Goal: Information Seeking & Learning: Check status

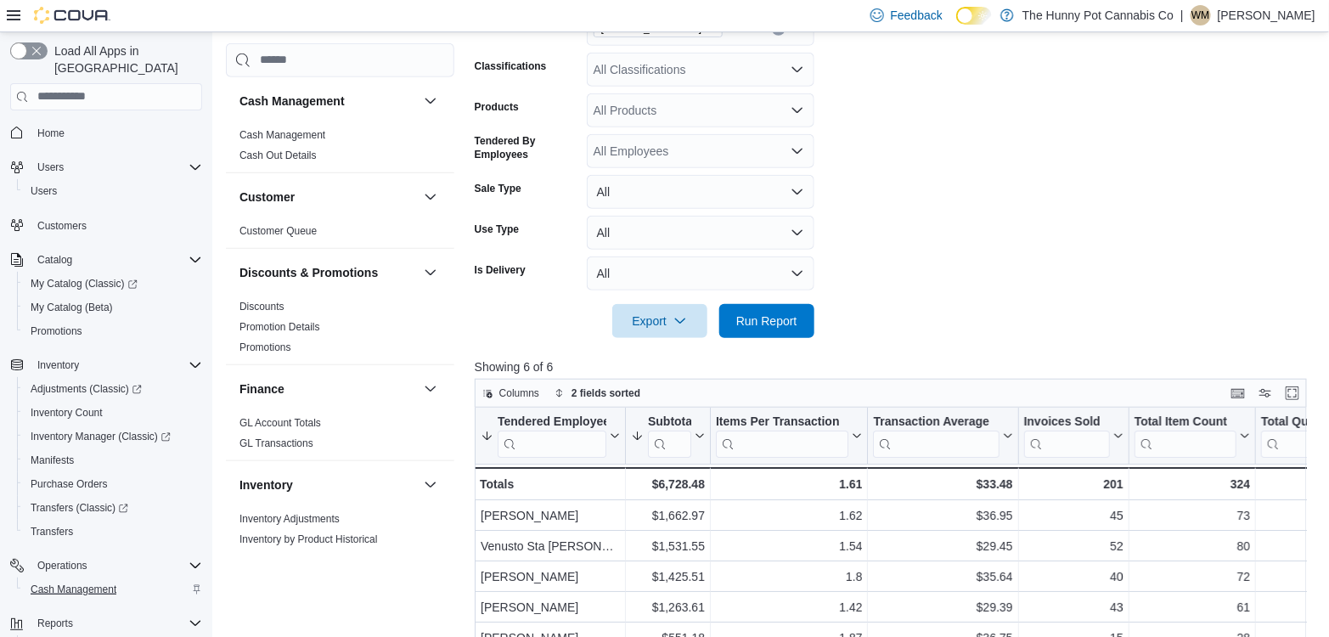
scroll to position [71, 0]
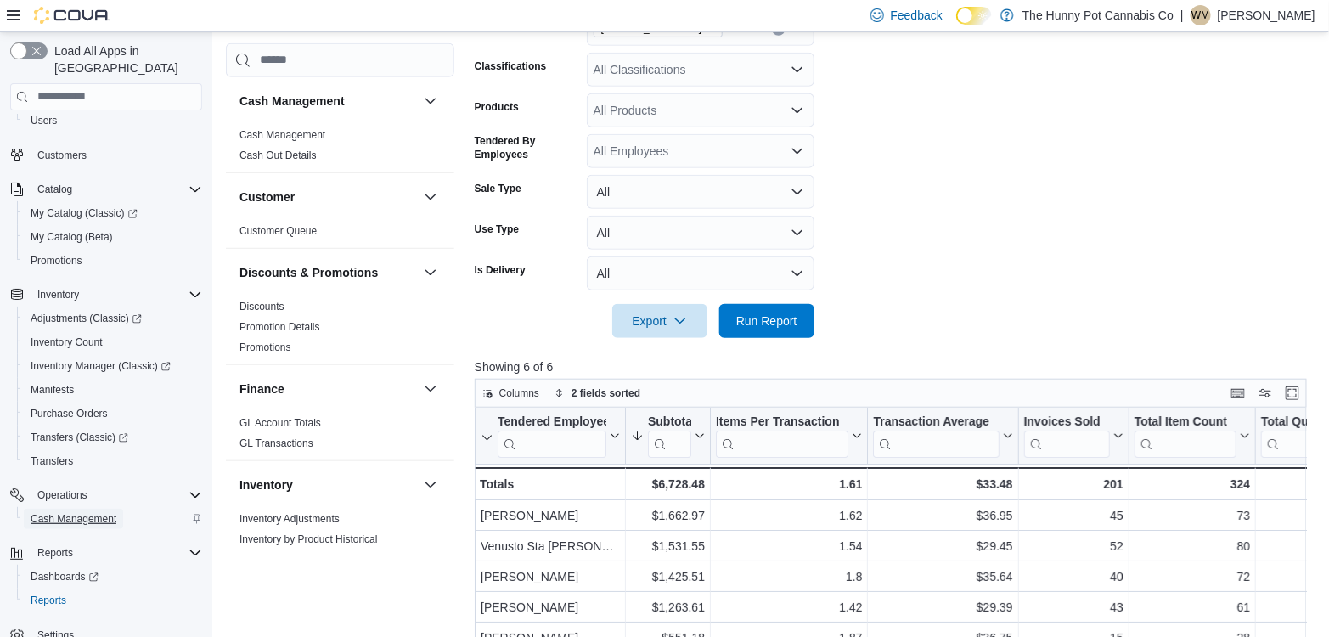
click at [110, 512] on span "Cash Management" at bounding box center [74, 519] width 86 height 14
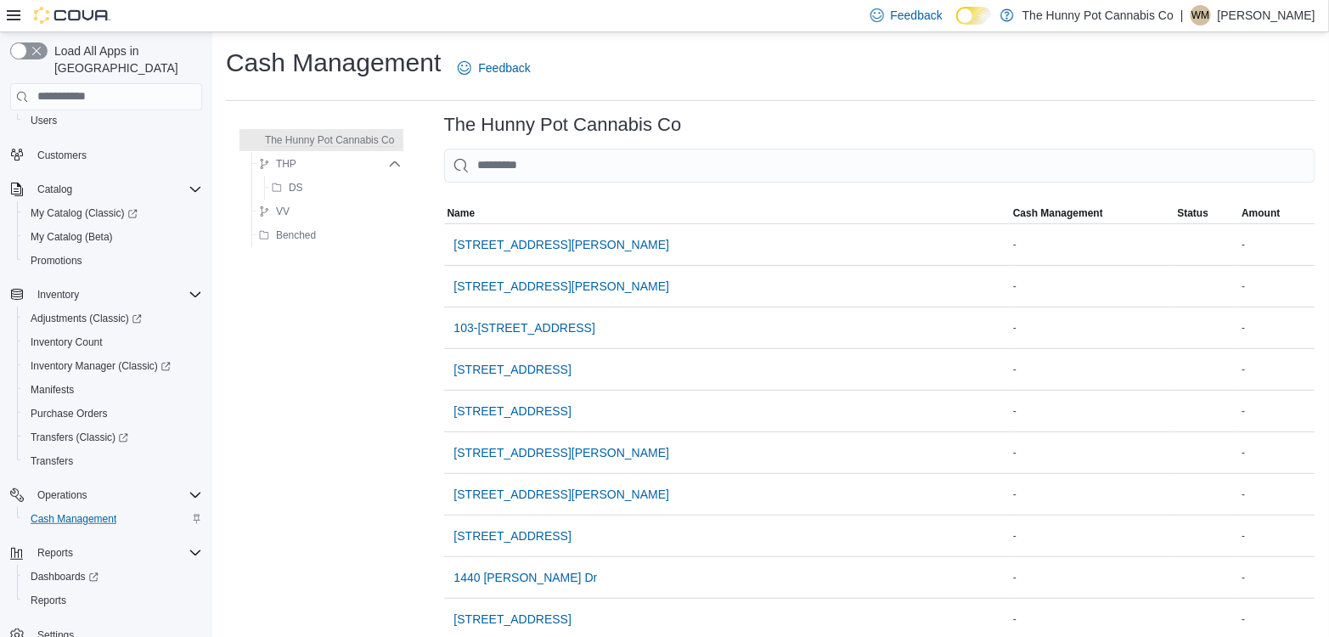
scroll to position [51, 0]
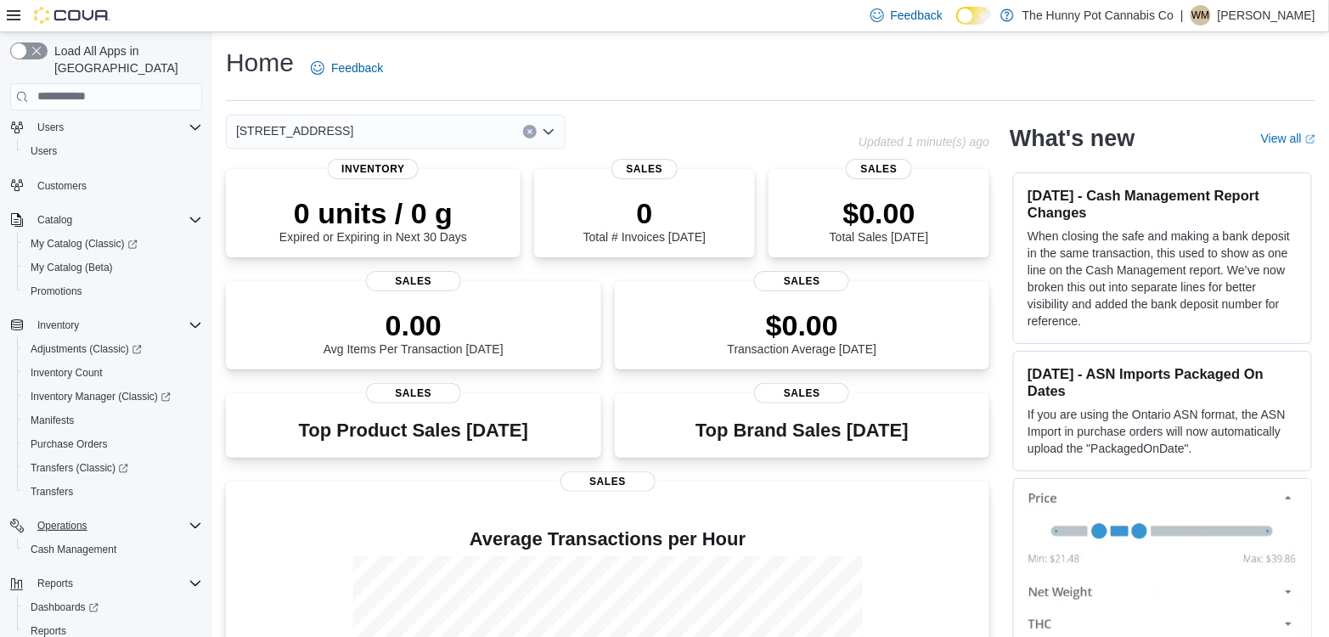
scroll to position [47, 0]
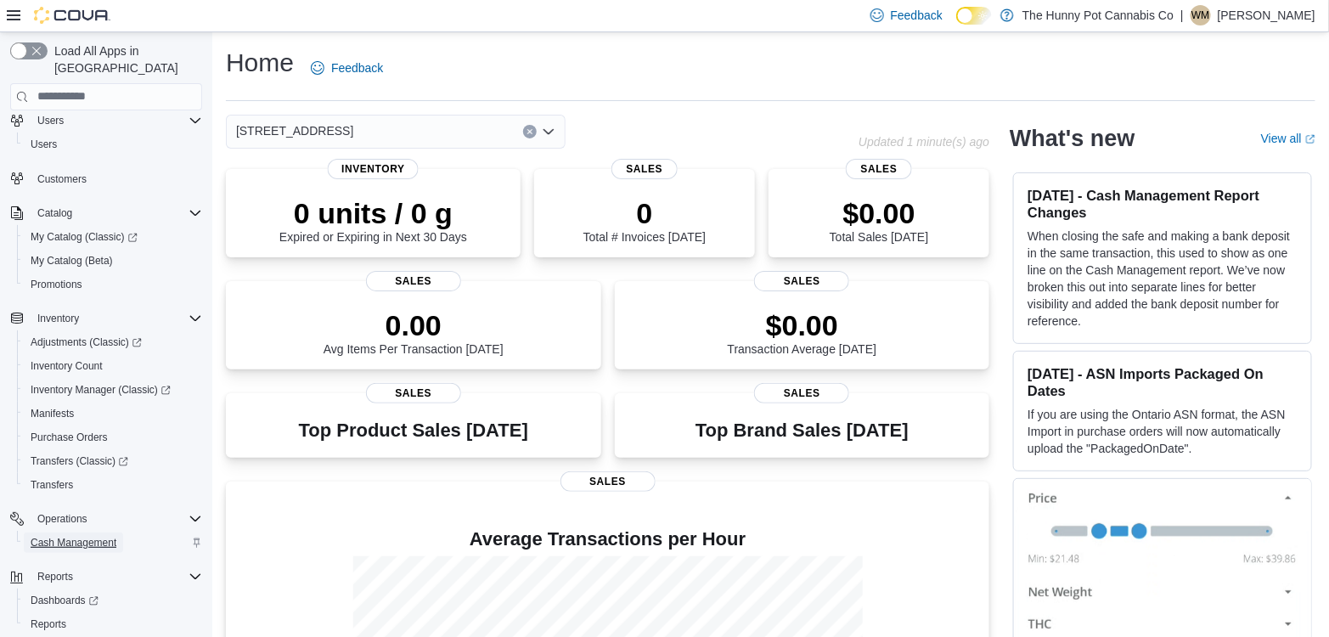
click at [100, 536] on span "Cash Management" at bounding box center [74, 543] width 86 height 14
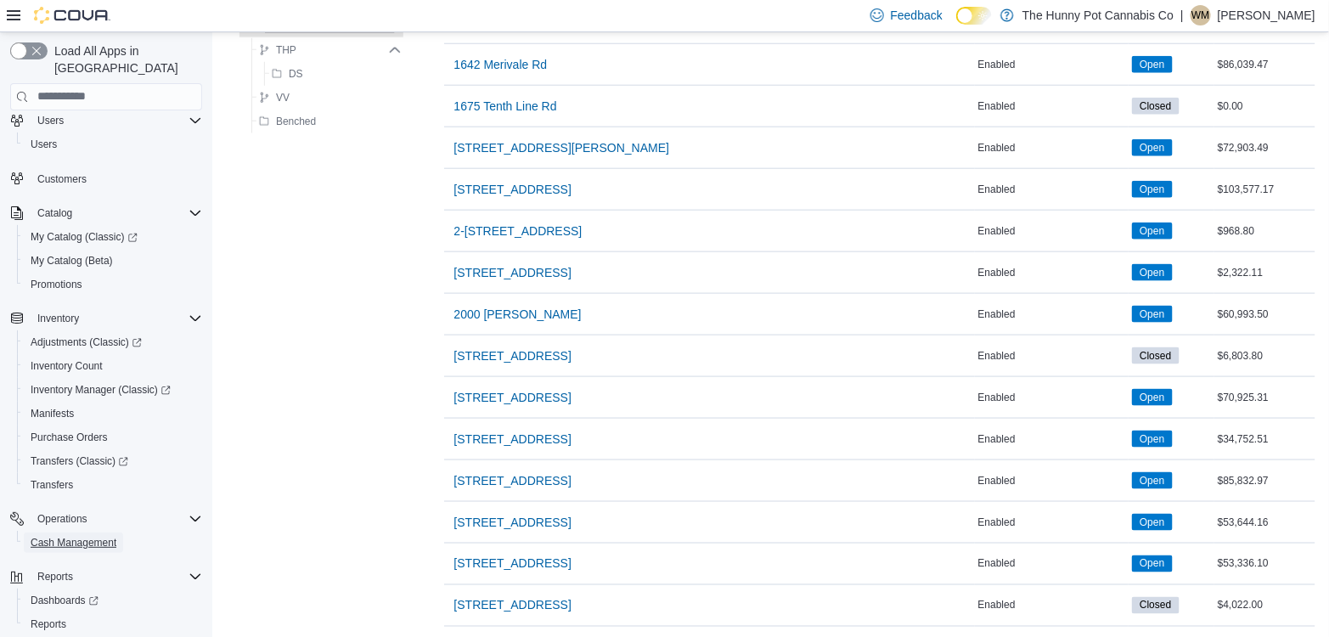
scroll to position [641, 0]
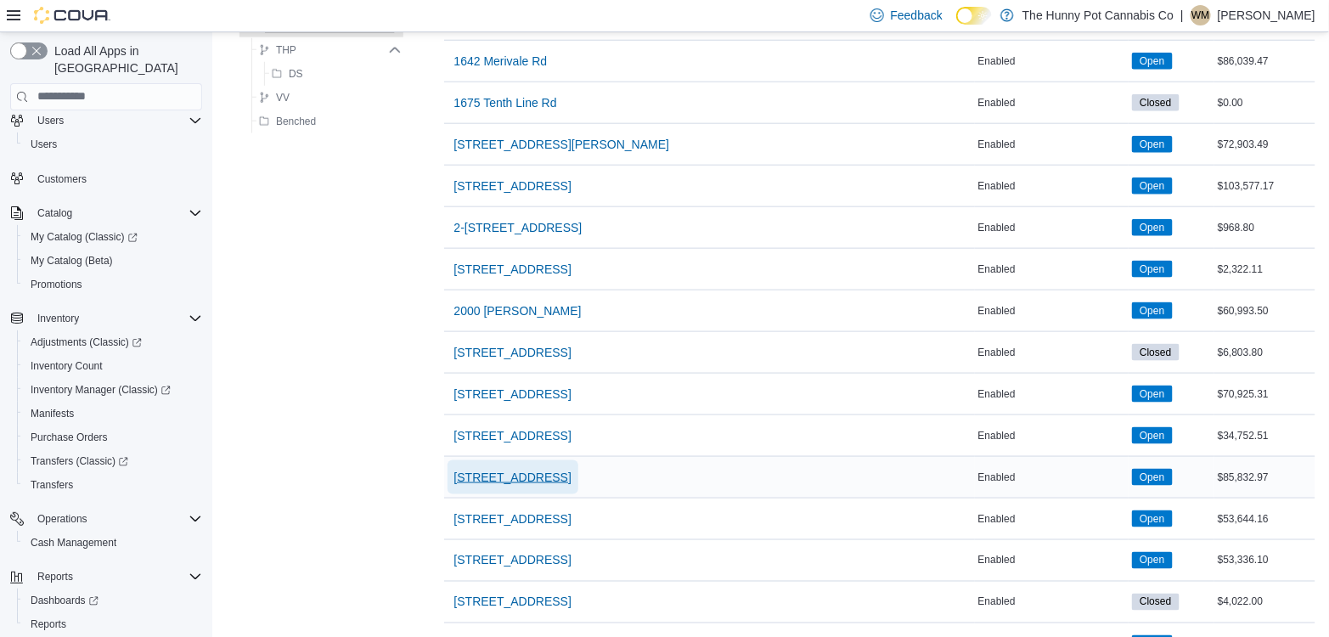
click at [498, 469] on span "[STREET_ADDRESS]" at bounding box center [512, 477] width 117 height 17
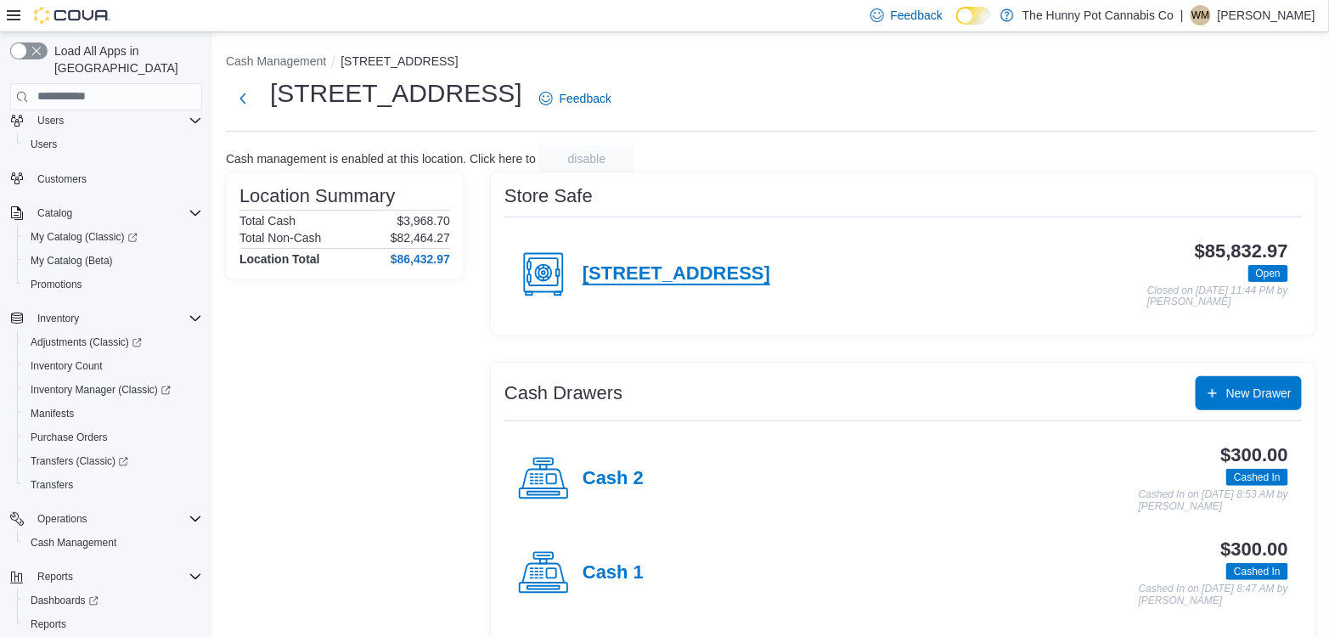
click at [642, 275] on h4 "[STREET_ADDRESS]" at bounding box center [677, 274] width 188 height 22
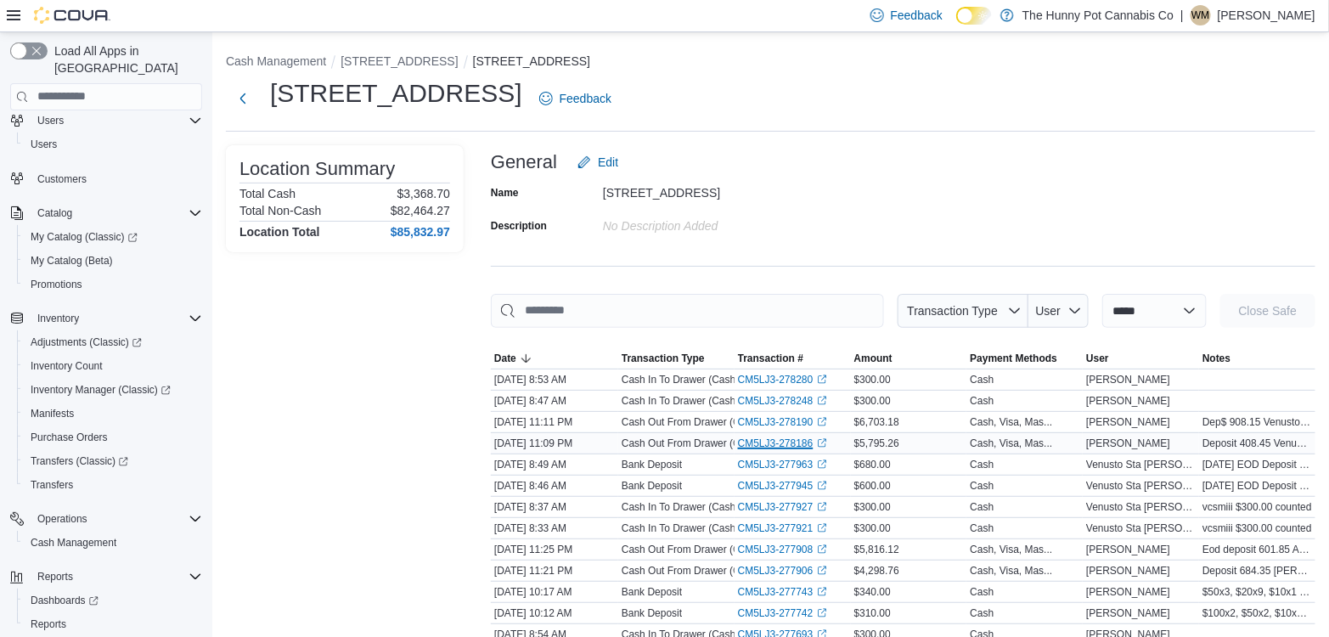
click at [781, 445] on link "CM5LJ3-278186 (opens in a new tab or window)" at bounding box center [782, 444] width 89 height 14
click at [770, 421] on link "CM5LJ3-278190 (opens in a new tab or window)" at bounding box center [782, 422] width 89 height 14
click at [391, 61] on button "[STREET_ADDRESS]" at bounding box center [399, 61] width 117 height 14
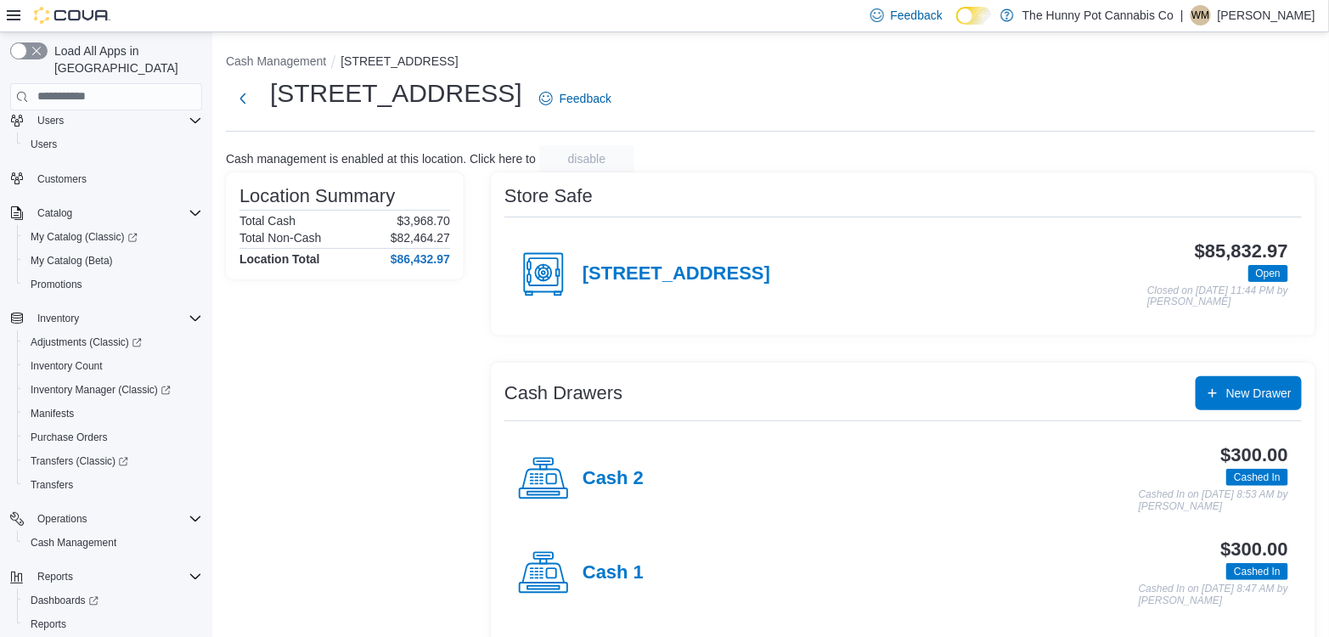
click at [285, 69] on li "Cash Management" at bounding box center [283, 61] width 115 height 17
click at [286, 62] on button "Cash Management" at bounding box center [276, 61] width 100 height 14
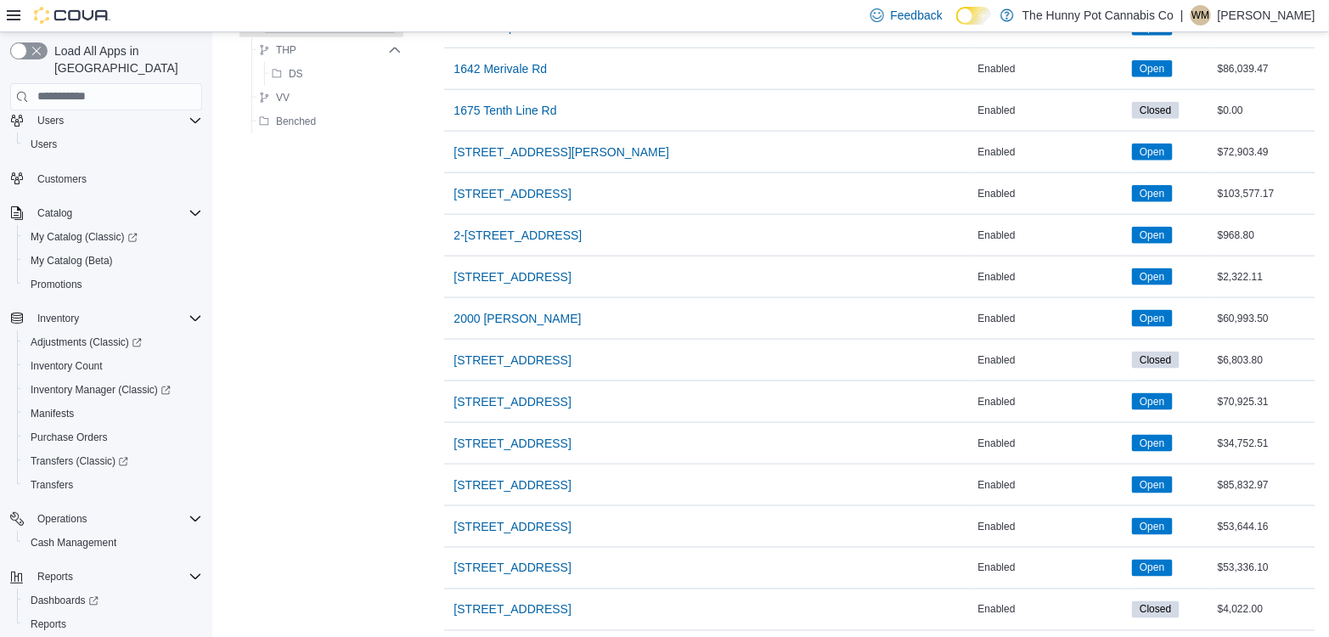
scroll to position [637, 0]
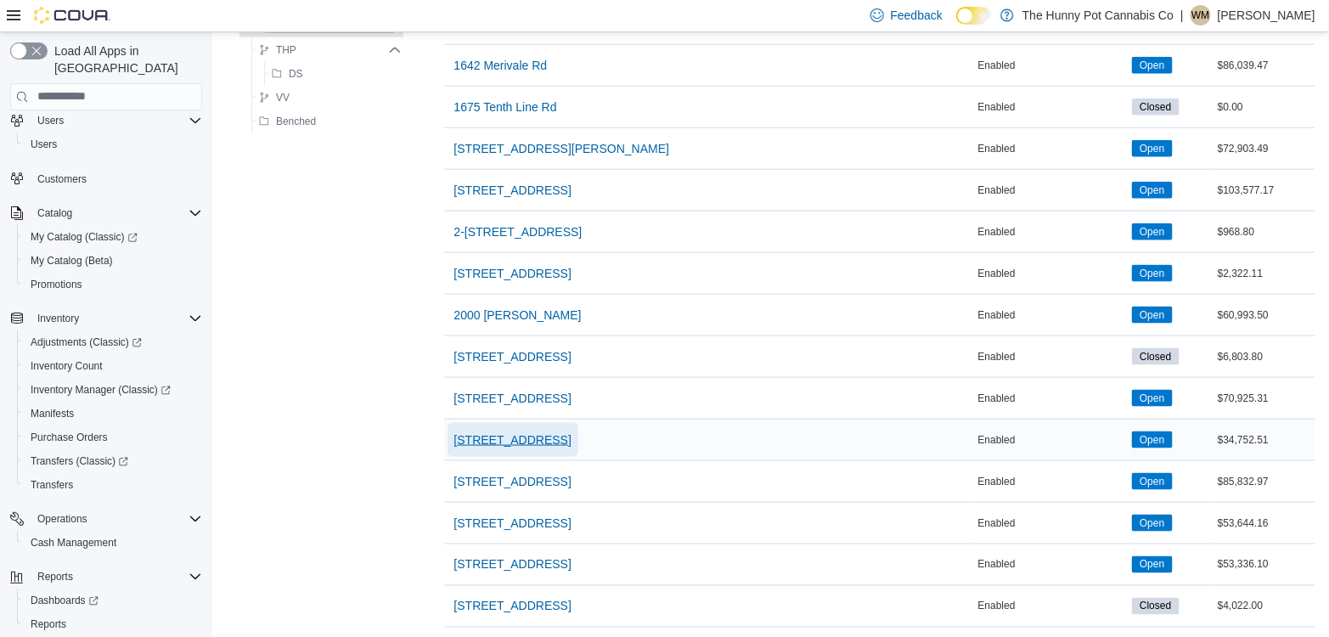
click at [470, 432] on span "2103 Yonge St" at bounding box center [512, 440] width 117 height 17
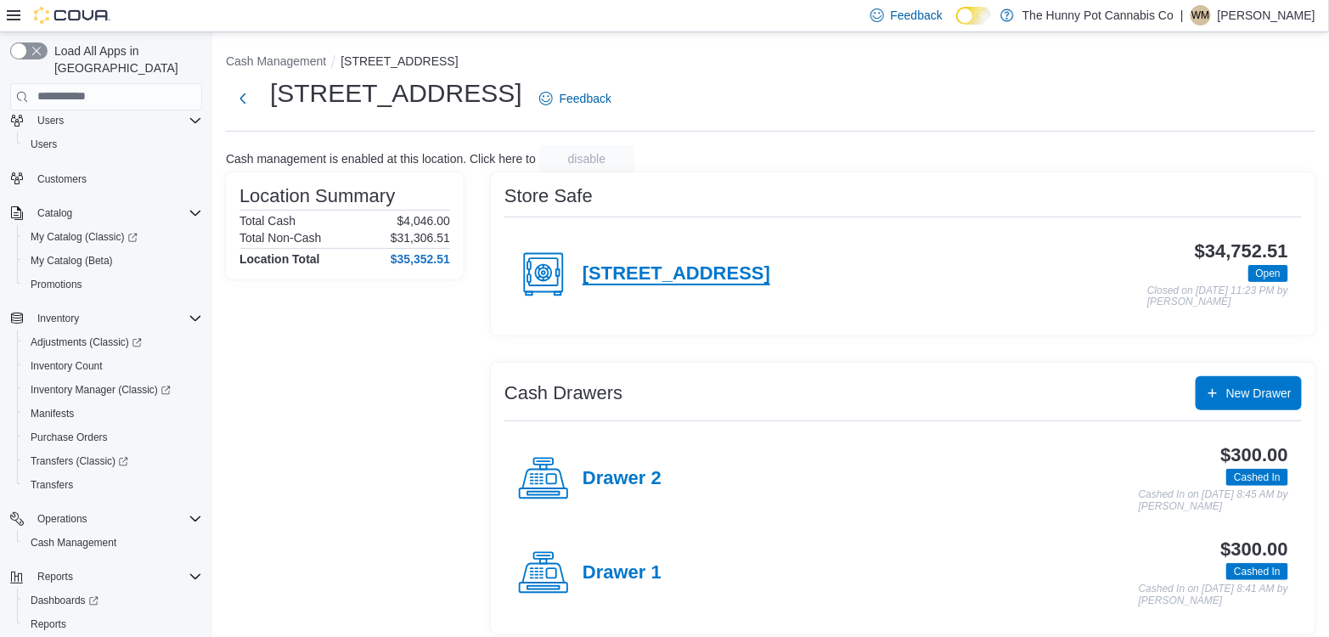
click at [655, 274] on h4 "2103 Yonge St" at bounding box center [677, 274] width 188 height 22
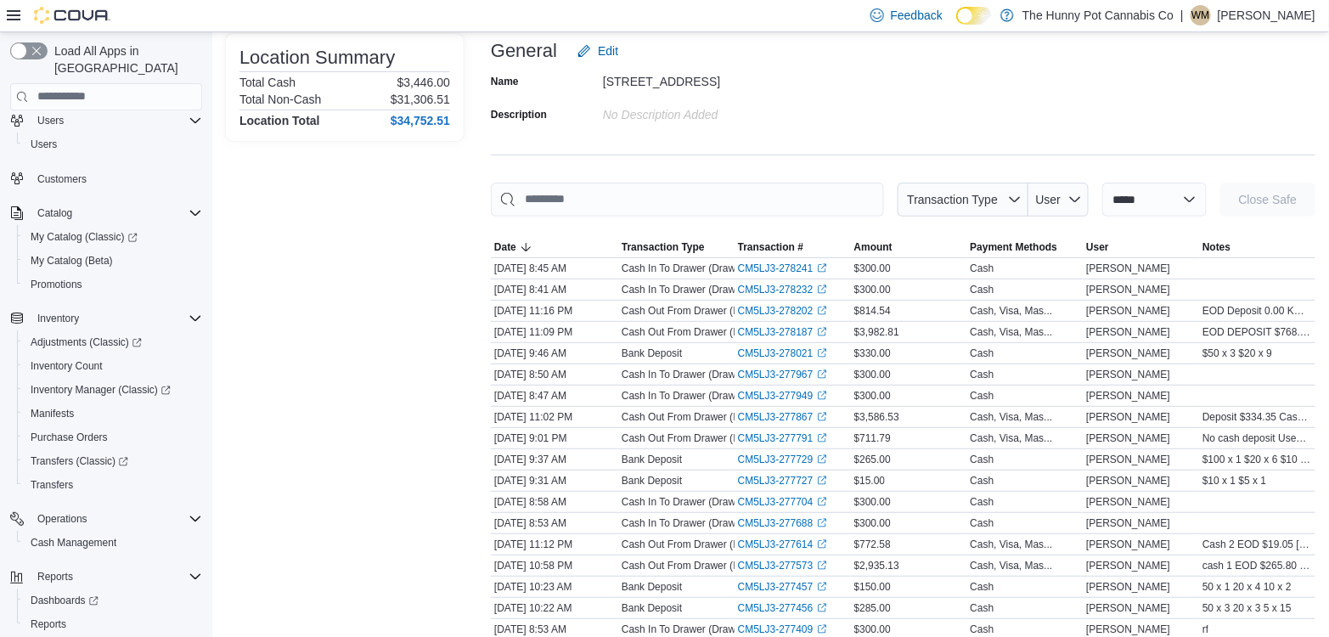
scroll to position [112, 0]
click at [788, 311] on link "CM5LJ3-278202 (opens in a new tab or window)" at bounding box center [782, 310] width 89 height 14
click at [765, 324] on link "CM5LJ3-278187 (opens in a new tab or window)" at bounding box center [782, 331] width 89 height 14
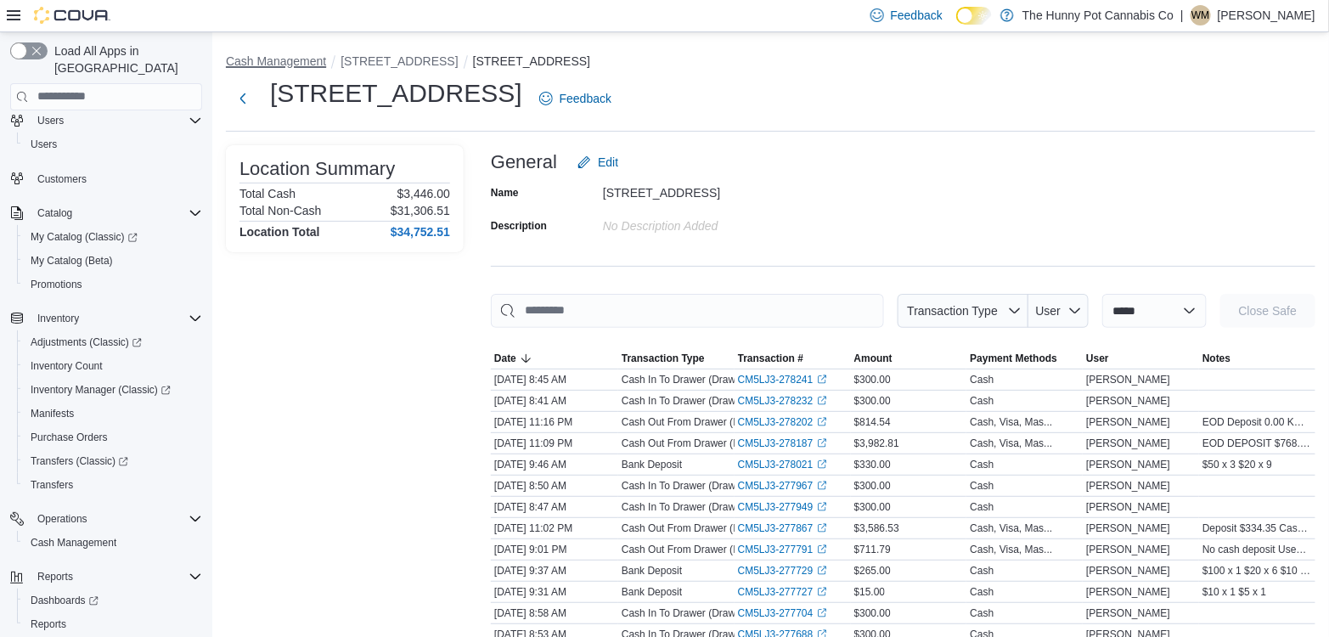
click at [277, 60] on button "Cash Management" at bounding box center [276, 61] width 100 height 14
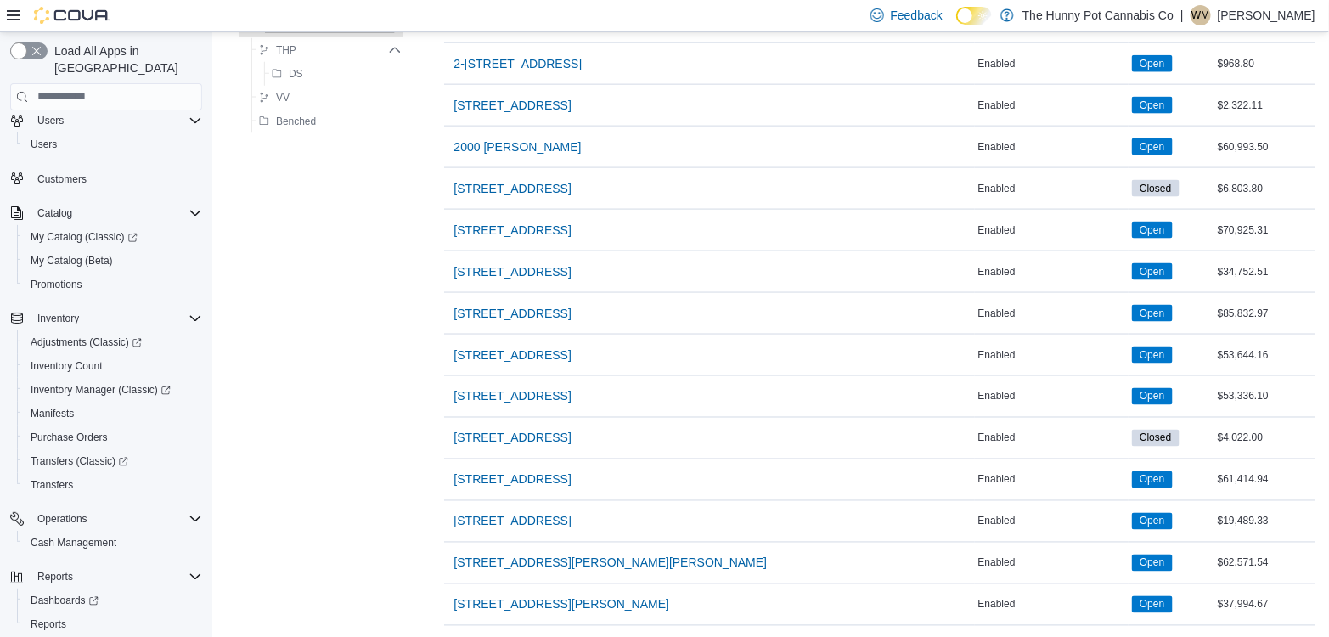
scroll to position [809, 0]
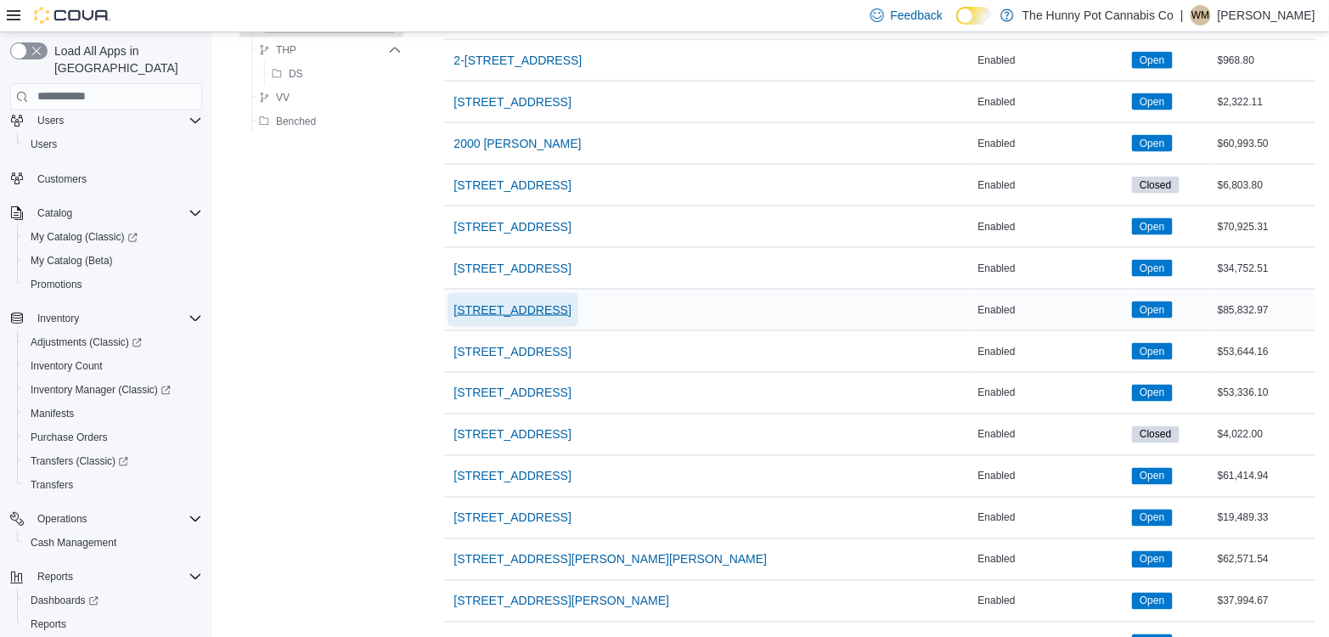
click at [526, 302] on span "[STREET_ADDRESS]" at bounding box center [512, 310] width 117 height 17
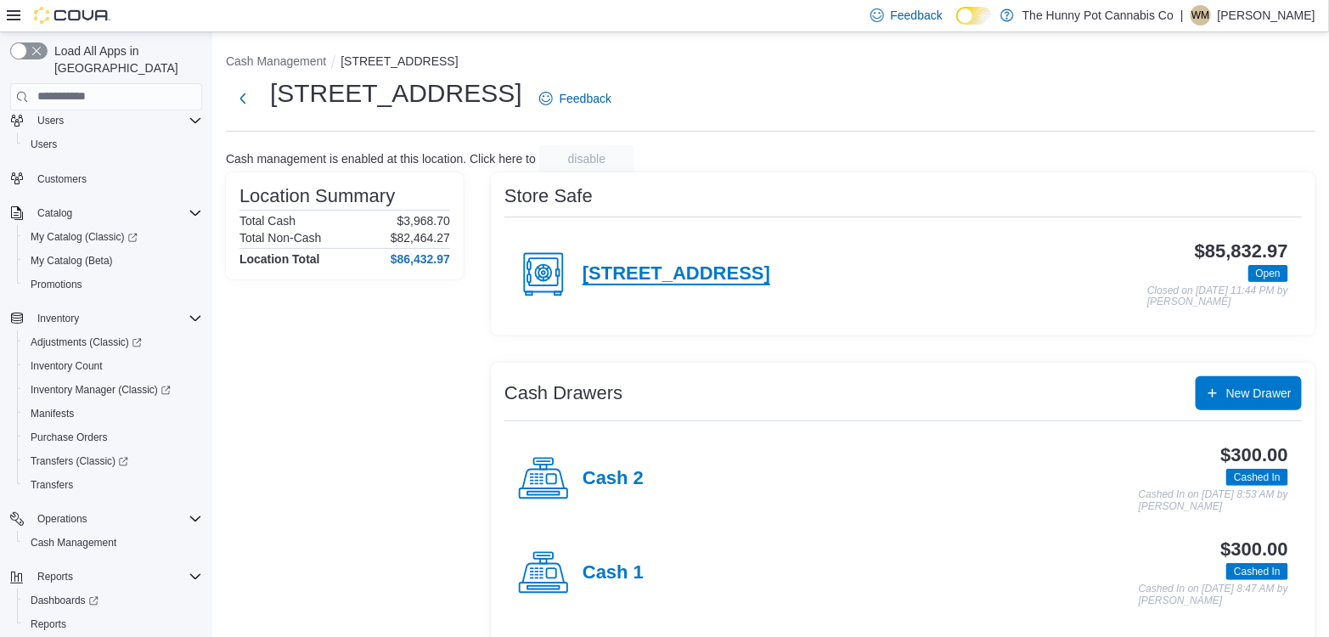
click at [618, 280] on h4 "[STREET_ADDRESS]" at bounding box center [677, 274] width 188 height 22
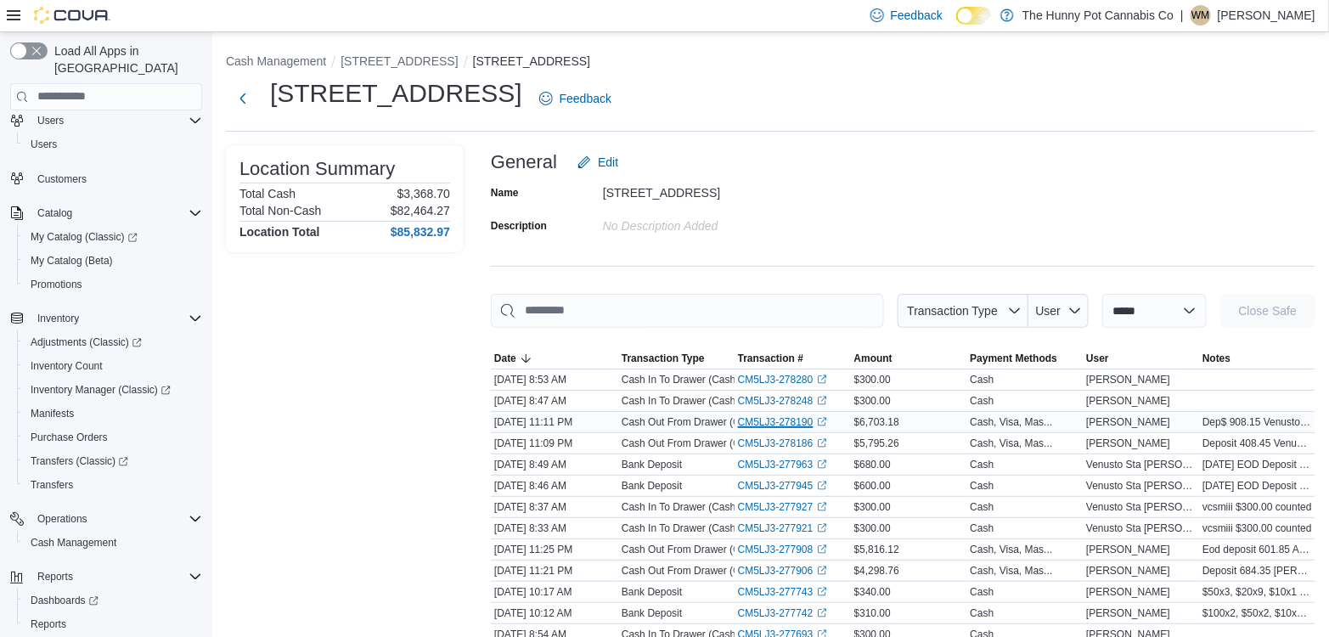
click at [805, 420] on link "CM5LJ3-278190 (opens in a new tab or window)" at bounding box center [782, 422] width 89 height 14
click at [51, 618] on span "Reports" at bounding box center [49, 625] width 36 height 14
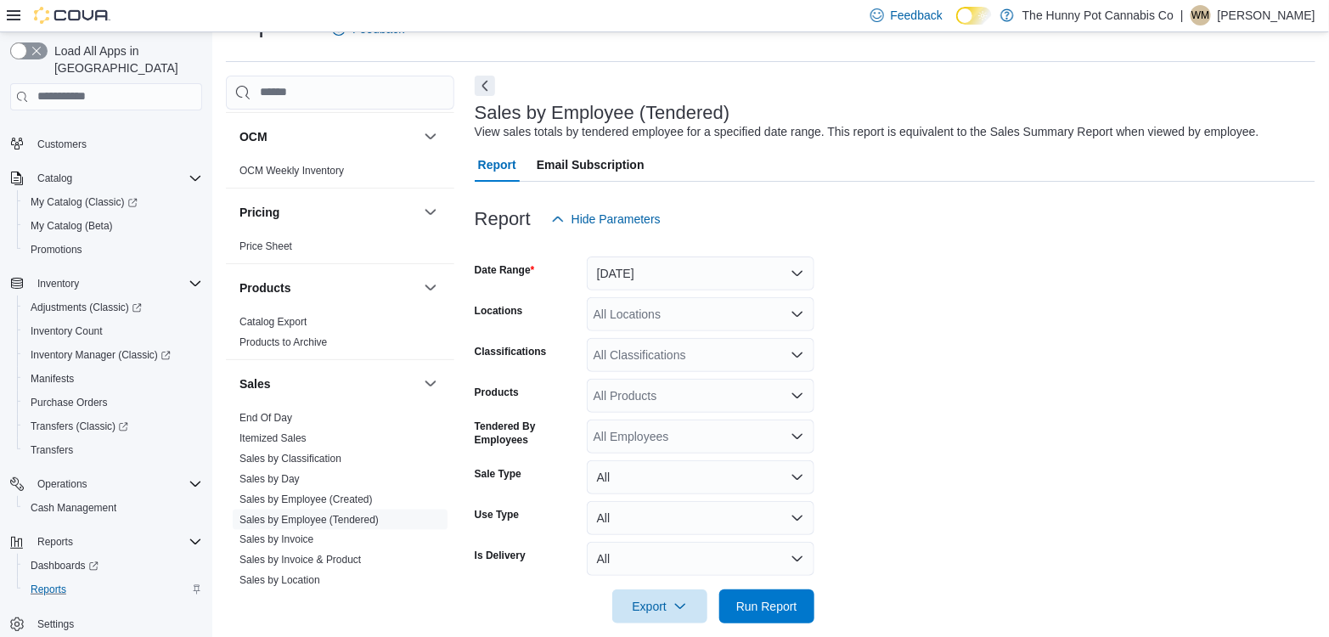
scroll to position [780, 0]
click at [300, 511] on link "Sales by Employee (Tendered)" at bounding box center [309, 517] width 139 height 12
click at [661, 282] on button "Yesterday" at bounding box center [701, 274] width 228 height 34
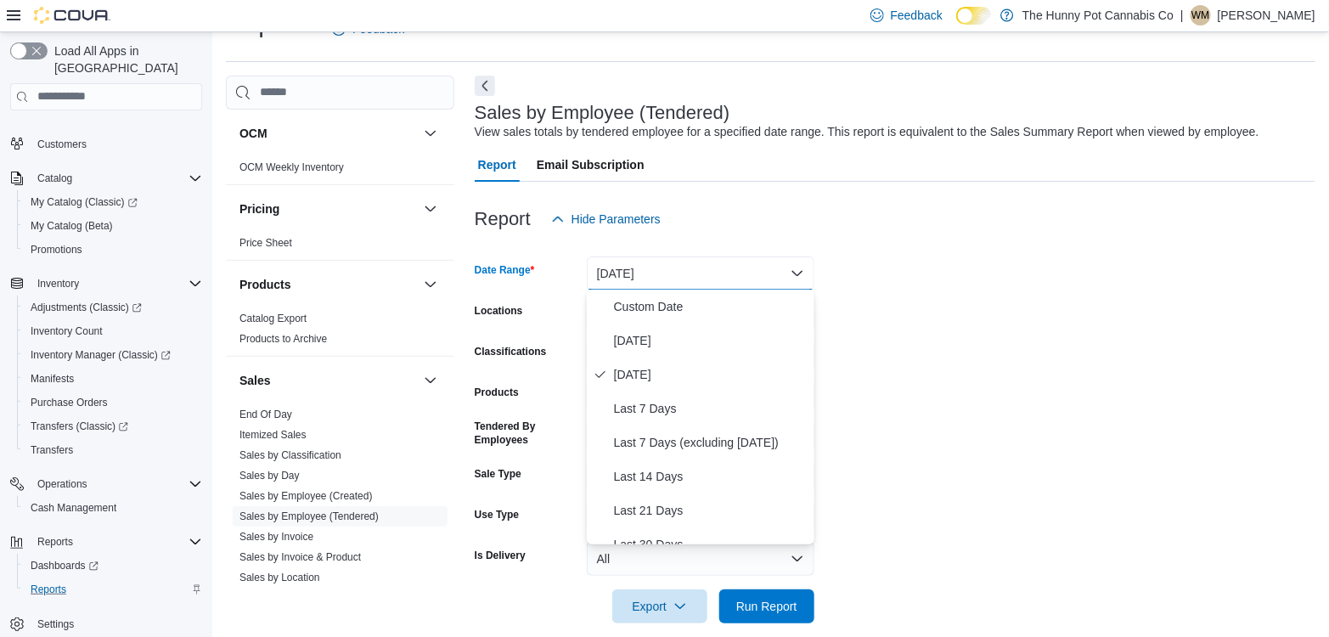
click at [911, 296] on form "Date Range Yesterday Locations All Locations Classifications All Classification…" at bounding box center [895, 429] width 841 height 387
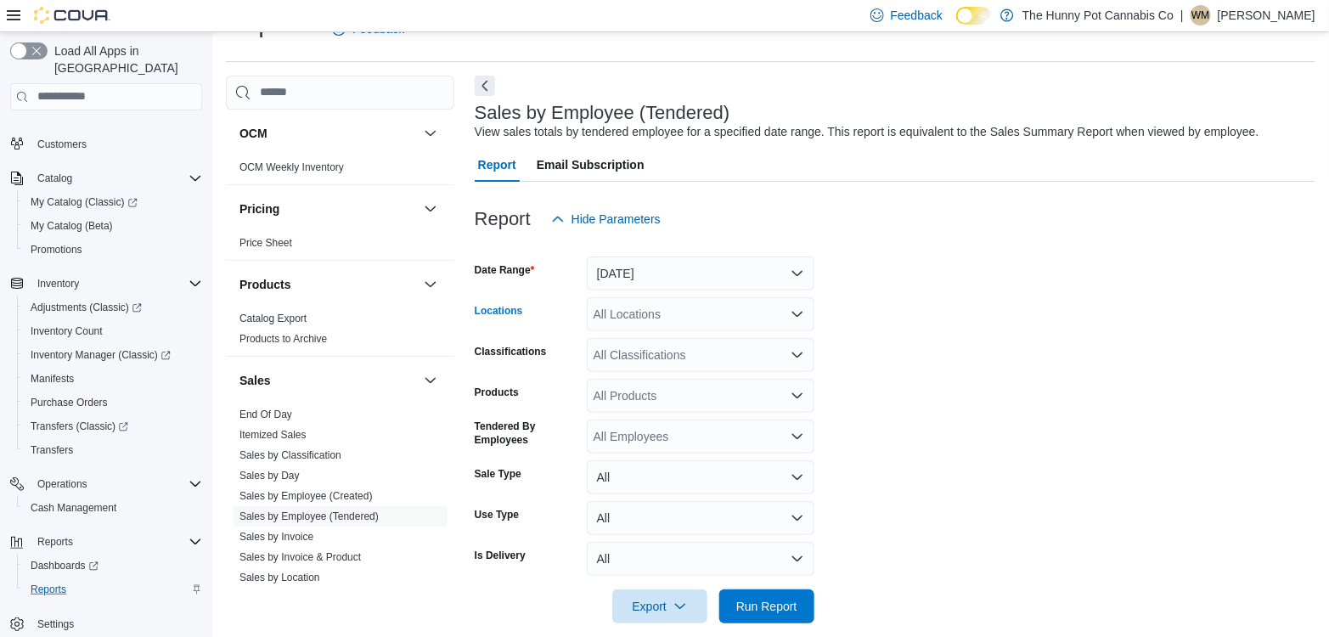
click at [719, 303] on div "All Locations" at bounding box center [701, 314] width 228 height 34
type input "***"
click at [687, 331] on button "2103 Yonge St" at bounding box center [701, 342] width 228 height 25
click at [860, 367] on form "Date Range Yesterday Locations 2103 Yonge St Classifications All Classification…" at bounding box center [895, 429] width 841 height 387
click at [762, 597] on span "Run Report" at bounding box center [767, 606] width 75 height 34
